Goal: Book appointment/travel/reservation

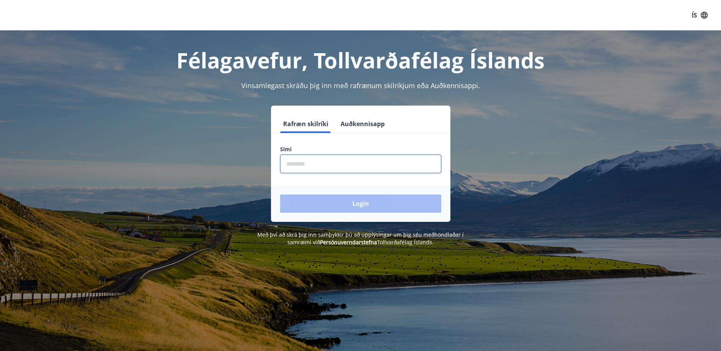
click at [328, 165] on input "phone" at bounding box center [360, 164] width 161 height 19
type input "********"
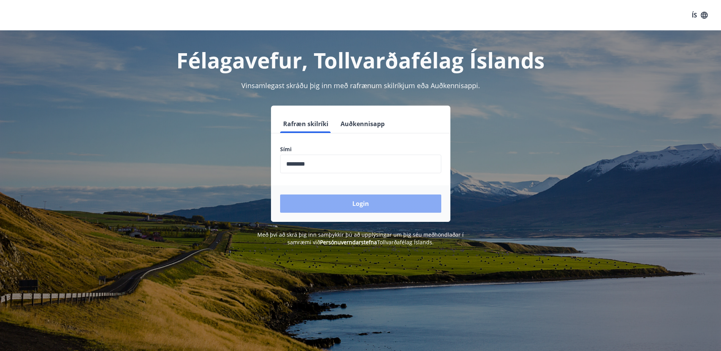
click at [360, 202] on button "Login" at bounding box center [360, 204] width 161 height 18
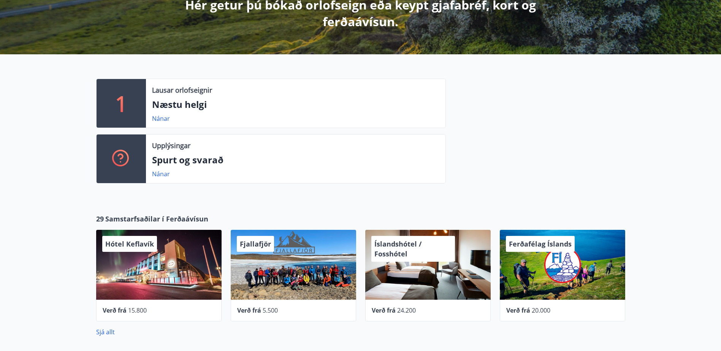
scroll to position [76, 0]
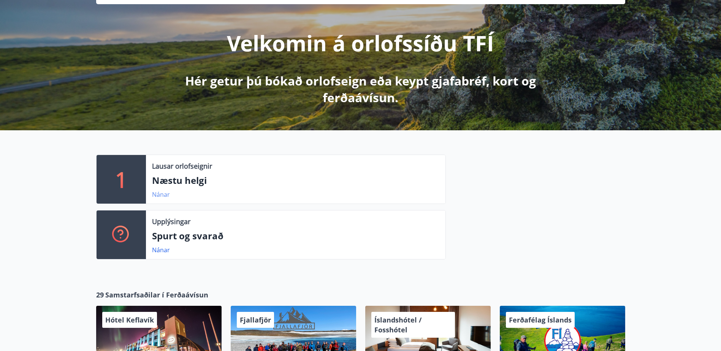
click at [162, 196] on link "Nánar" at bounding box center [161, 194] width 18 height 8
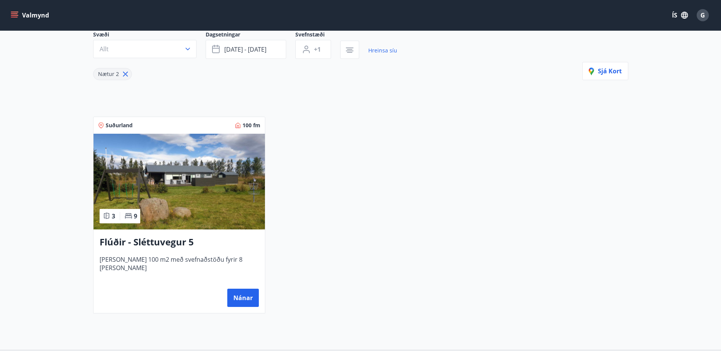
scroll to position [139, 0]
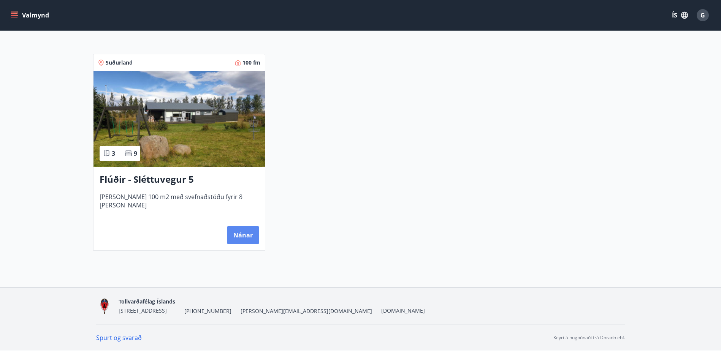
click at [249, 233] on button "Nánar" at bounding box center [243, 235] width 32 height 18
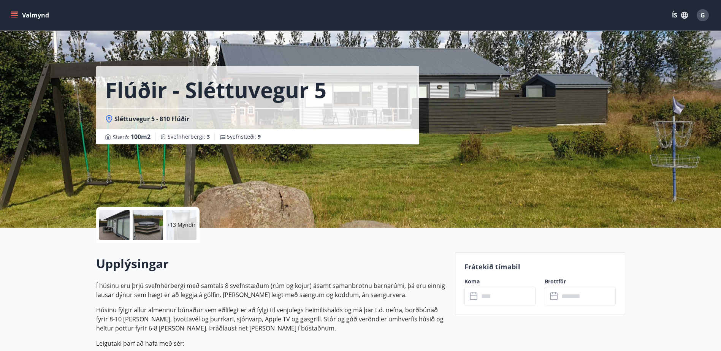
click at [12, 13] on icon "menu" at bounding box center [15, 15] width 8 height 8
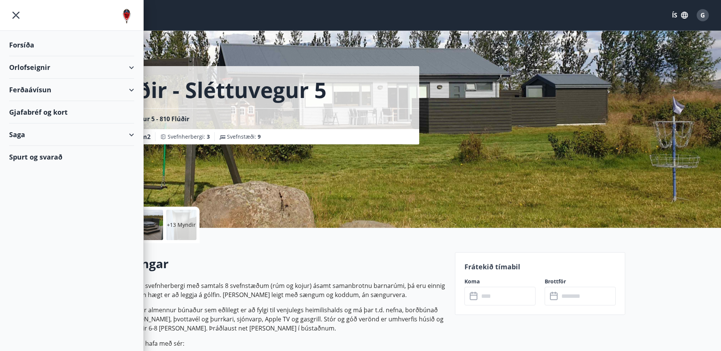
click at [36, 68] on div "Orlofseignir" at bounding box center [71, 67] width 125 height 22
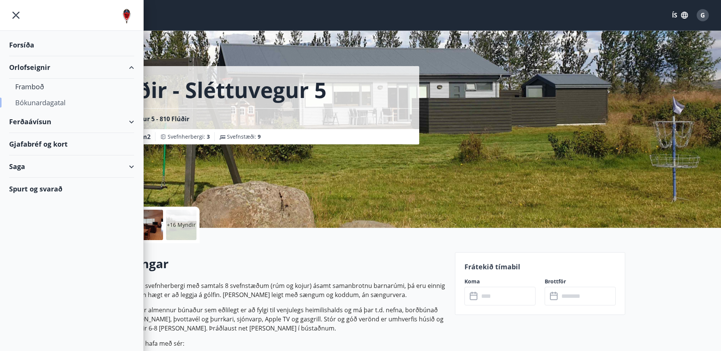
click at [36, 102] on div "Bókunardagatal" at bounding box center [71, 103] width 113 height 16
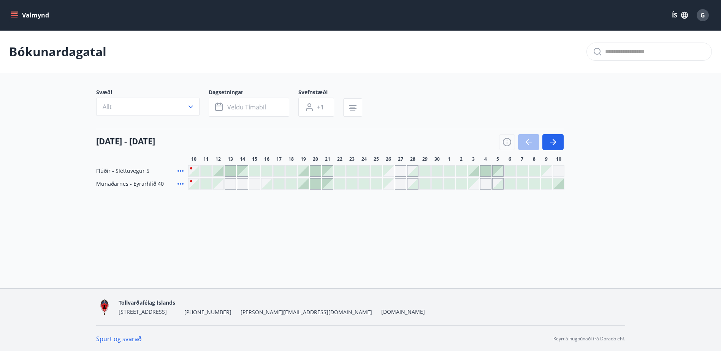
click at [475, 170] on div at bounding box center [473, 171] width 11 height 11
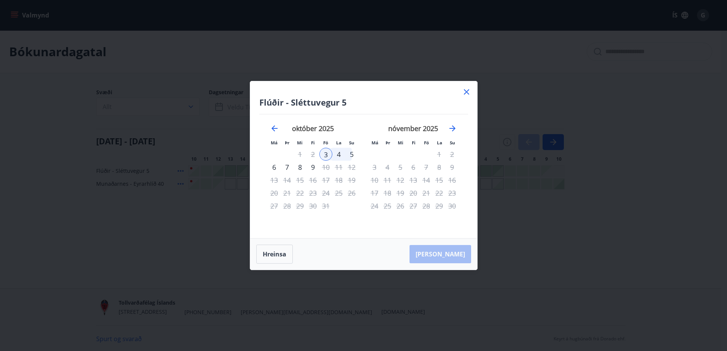
click at [325, 153] on div "3" at bounding box center [325, 154] width 13 height 13
click at [339, 154] on div "4" at bounding box center [338, 154] width 13 height 13
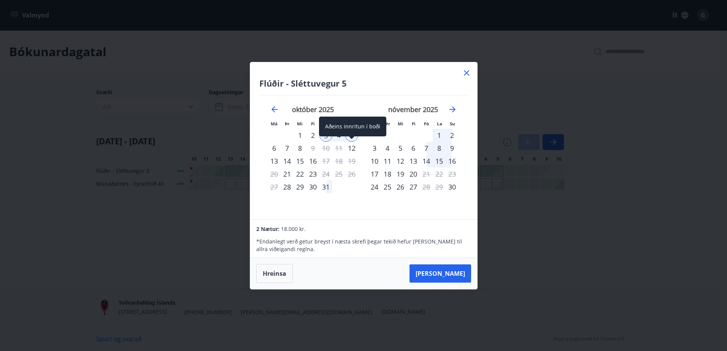
click at [327, 140] on div "Aðeins innritun í boði" at bounding box center [352, 129] width 67 height 25
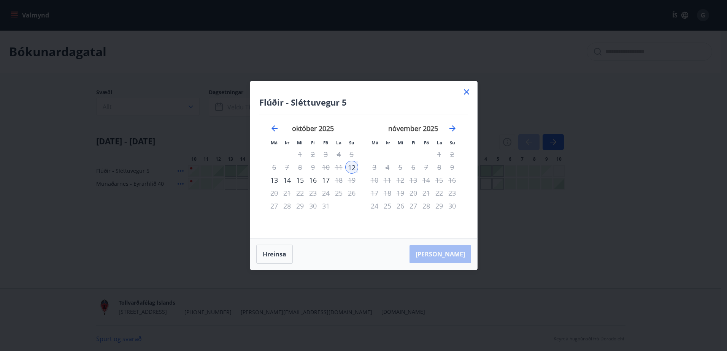
click at [327, 155] on div "3" at bounding box center [325, 154] width 13 height 13
click at [338, 153] on div "4" at bounding box center [338, 154] width 13 height 13
click at [282, 258] on button "Hreinsa" at bounding box center [274, 254] width 36 height 19
click at [325, 155] on div "3" at bounding box center [325, 154] width 13 height 13
click at [454, 255] on div "Hreinsa Taka Frá" at bounding box center [363, 254] width 227 height 31
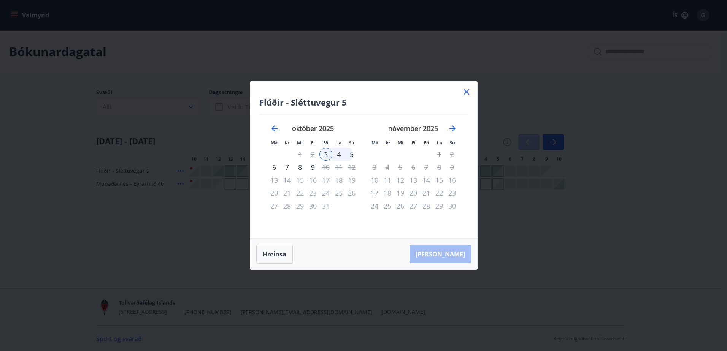
click at [351, 153] on div "5" at bounding box center [351, 154] width 13 height 13
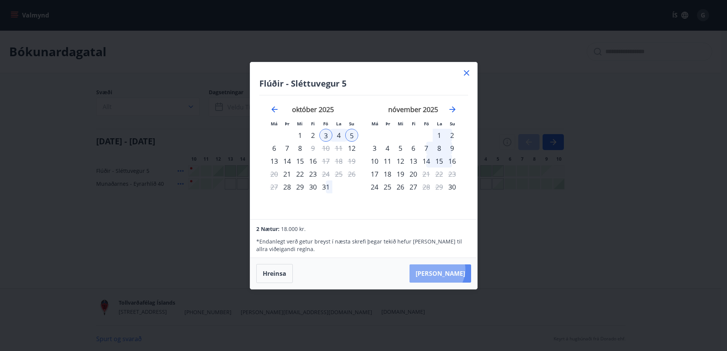
click at [460, 270] on button "Taka Frá" at bounding box center [440, 274] width 62 height 18
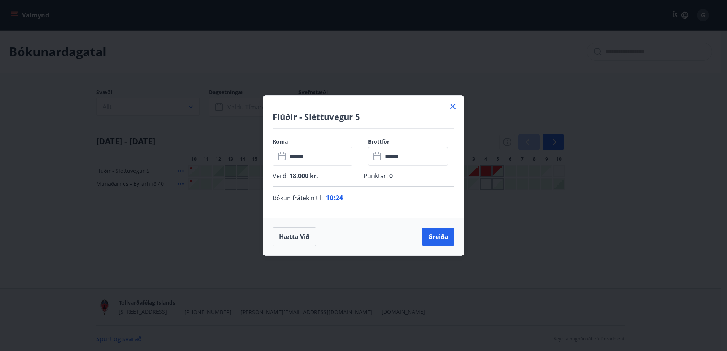
click at [555, 264] on div "Flúðir - Sléttuvegur 5 Koma ​ ****** ​ Brottför ​ ****** ​ Verð : 18.000 kr. Pu…" at bounding box center [363, 175] width 727 height 351
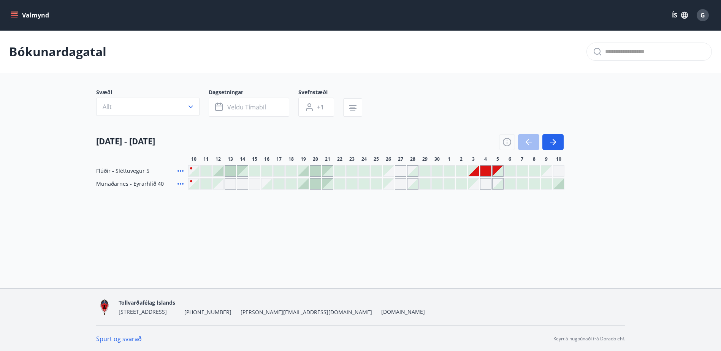
click at [485, 169] on div at bounding box center [486, 171] width 11 height 11
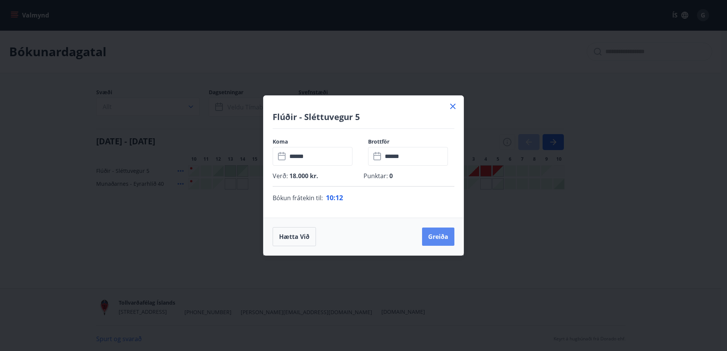
click at [441, 240] on button "Greiða" at bounding box center [438, 237] width 32 height 18
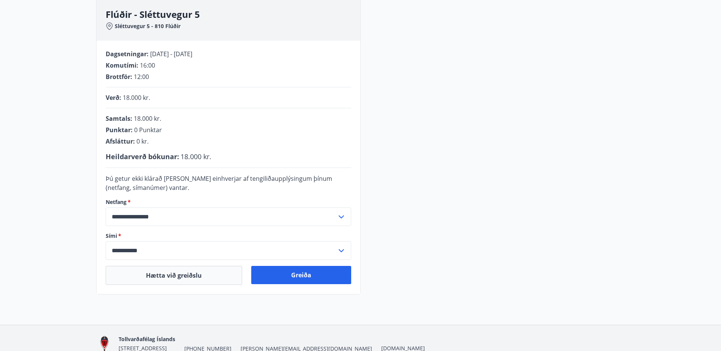
scroll to position [152, 0]
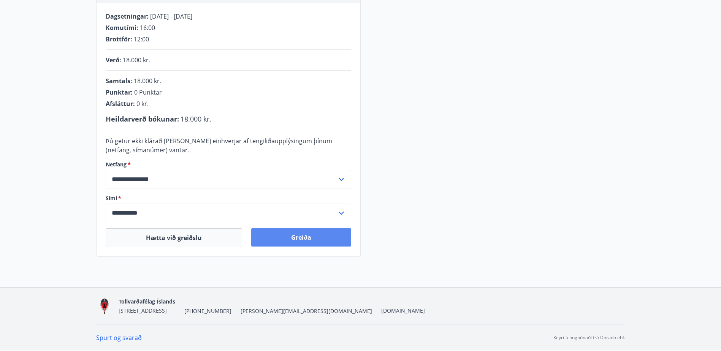
click at [274, 236] on button "Greiða" at bounding box center [301, 237] width 100 height 18
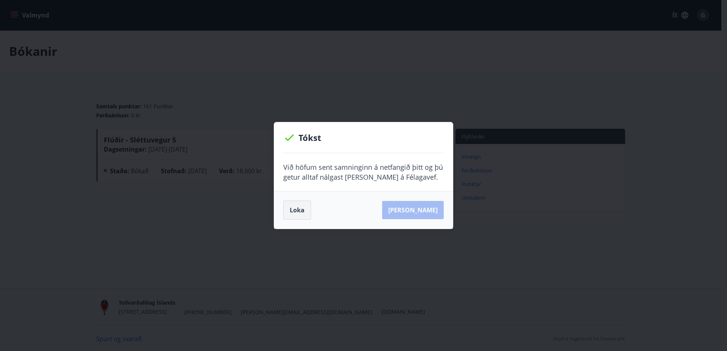
click at [298, 207] on button "Loka" at bounding box center [297, 210] width 28 height 19
